Goal: Task Accomplishment & Management: Complete application form

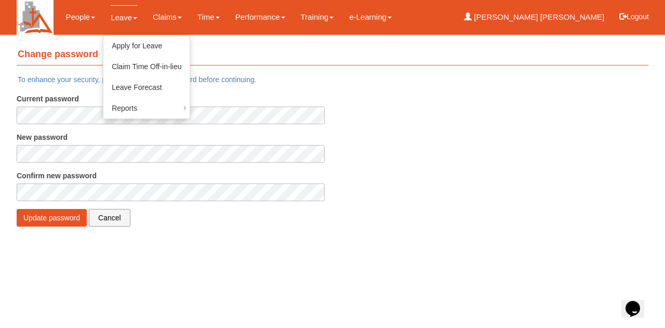
click at [123, 25] on link "Leave" at bounding box center [124, 17] width 26 height 24
click at [118, 13] on link "Leave" at bounding box center [124, 17] width 26 height 24
click at [108, 36] on link "Apply for Leave" at bounding box center [146, 45] width 86 height 21
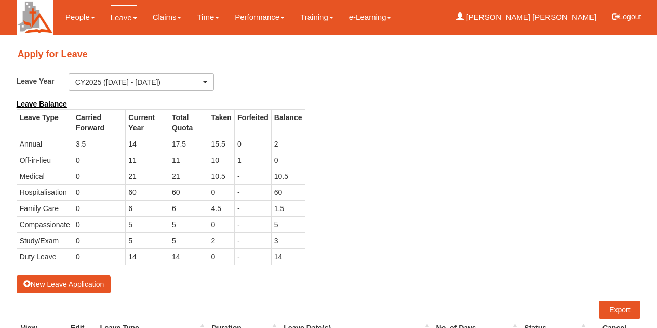
select select "50"
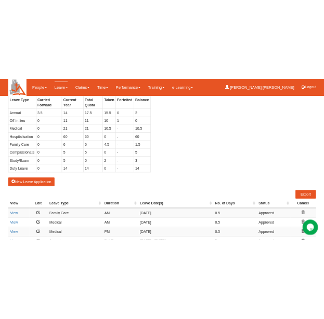
scroll to position [208, 0]
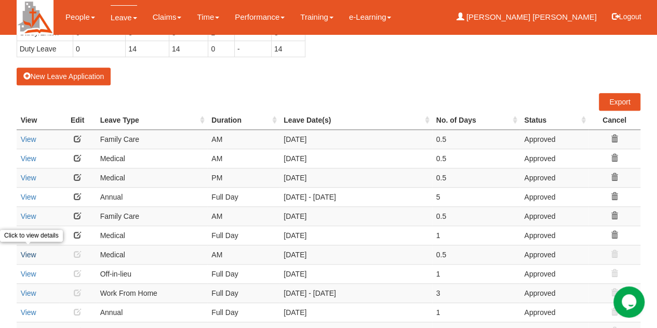
click at [30, 250] on link "View" at bounding box center [29, 254] width 16 height 8
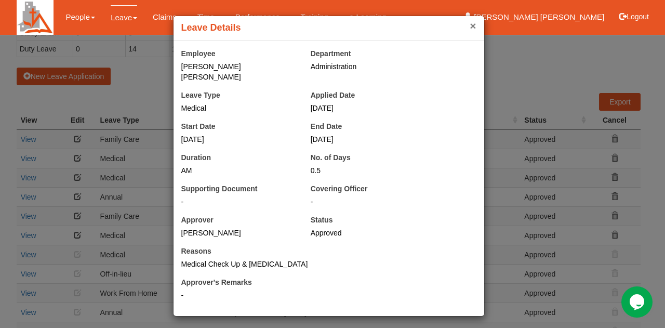
click at [471, 28] on button "×" at bounding box center [473, 25] width 6 height 11
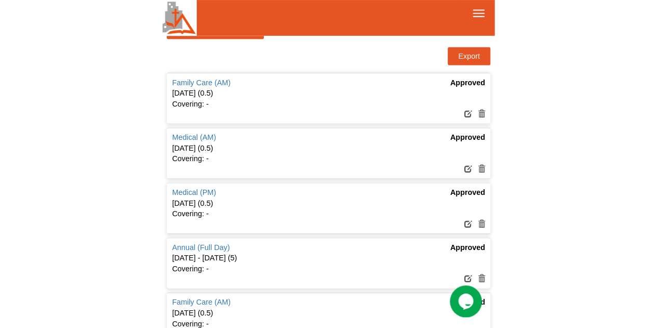
scroll to position [260, 0]
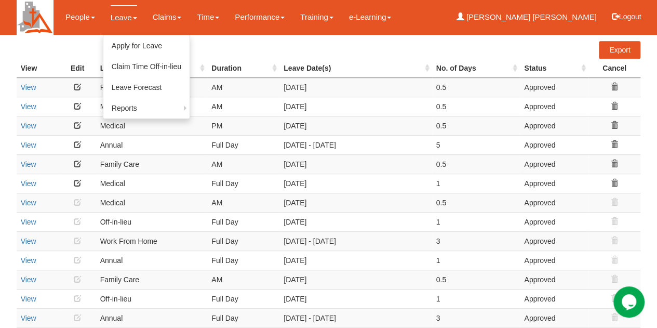
click at [129, 15] on link "Leave" at bounding box center [124, 17] width 26 height 24
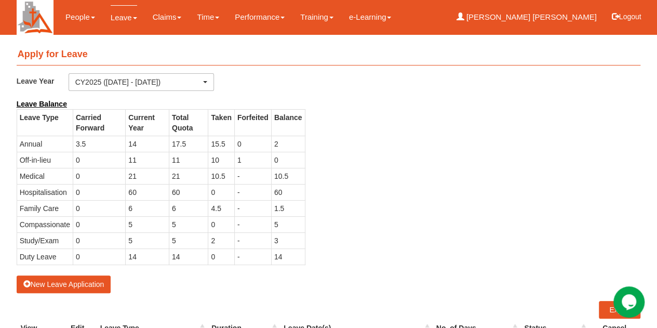
click at [307, 81] on div "Leave Year CY2026 ([DATE] - [DATE]) CY2025 ([DATE] - [DATE]) CY2024 ([DATE] - […" at bounding box center [329, 85] width 640 height 25
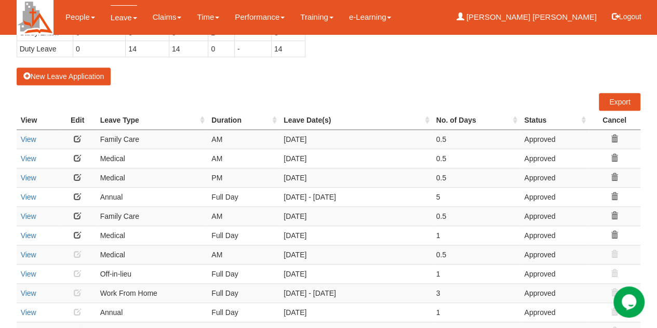
scroll to position [52, 0]
